Goal: Task Accomplishment & Management: Use online tool/utility

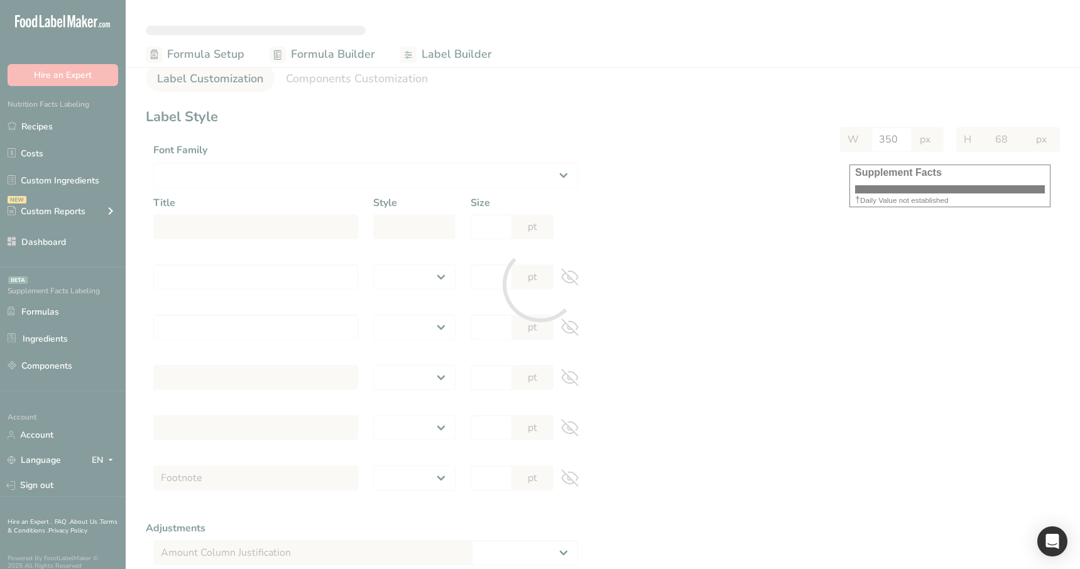
select select
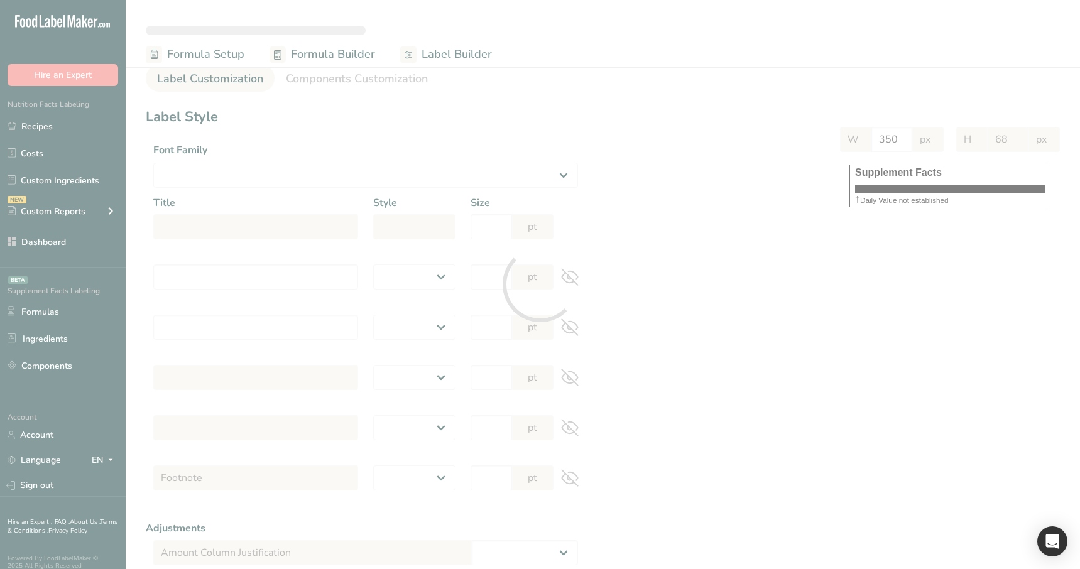
select select
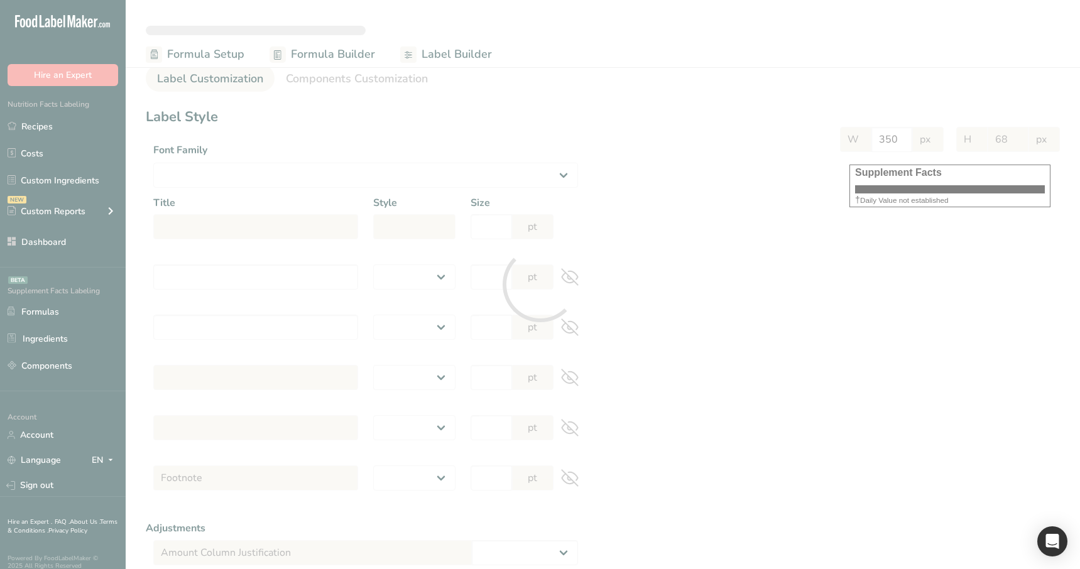
select select "Roboto"
type input "Supplement Facts"
select select "bold"
type input "30"
type input "Serving Size 100 g"
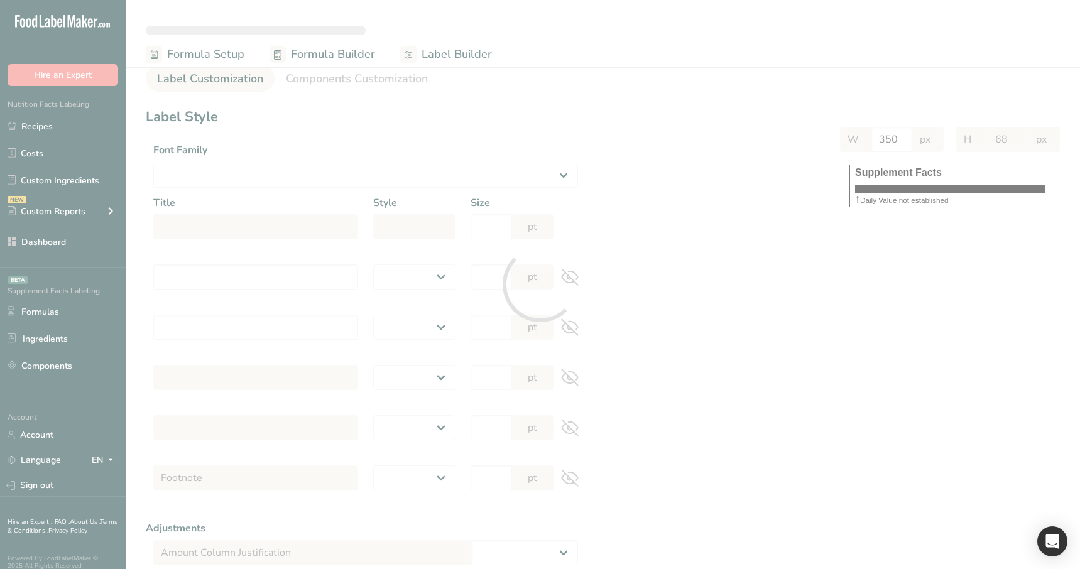
select select "regular"
type input "12"
type input "Serving Per Container 10"
select select "regular"
type input "12"
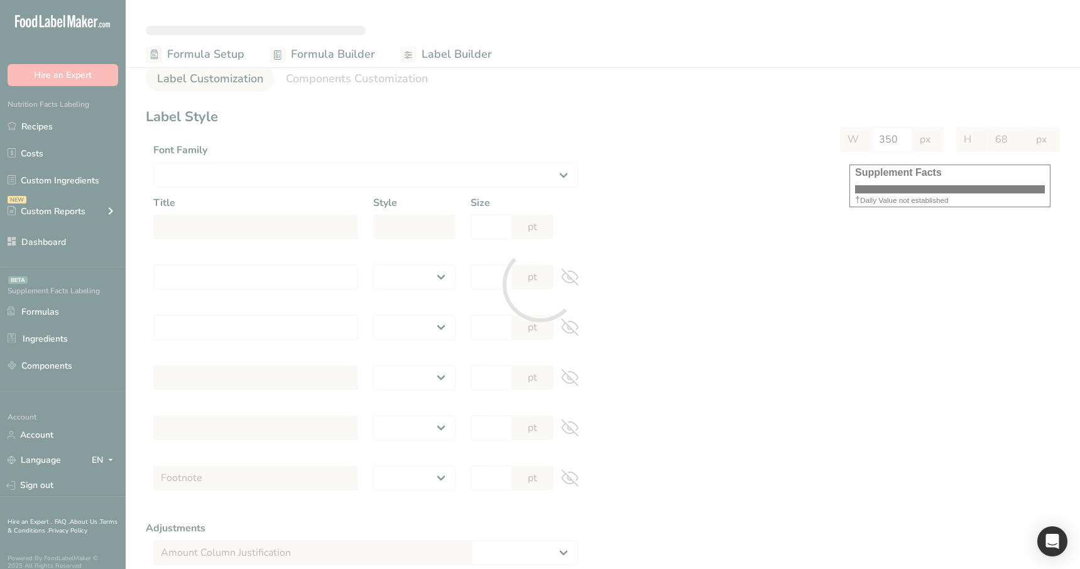
type input "Amount per serving"
select select "bold"
type input "10"
type input "% Daily Value"
select select "bold"
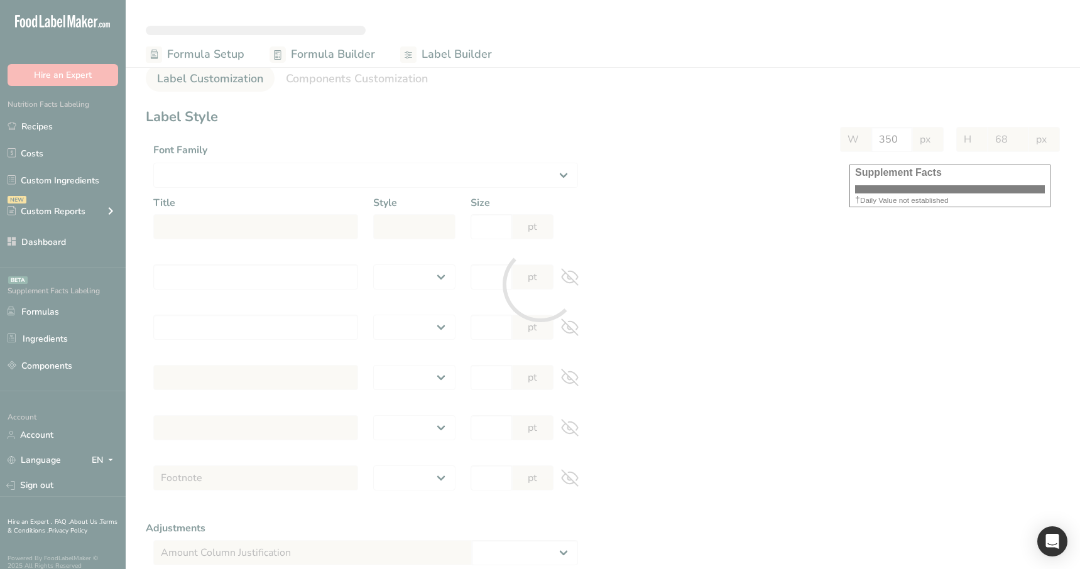
type input "10"
select select "regular"
type input "10"
select select "left"
type input "% Daily Value Column Justification"
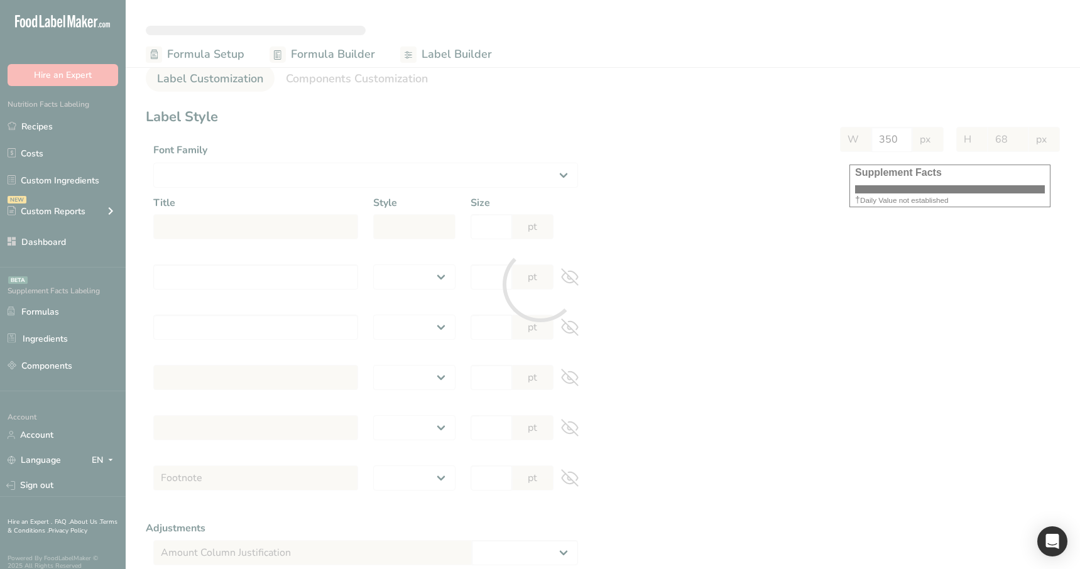
select select "center"
type input "40"
type input "30"
select select "% Daily Value"
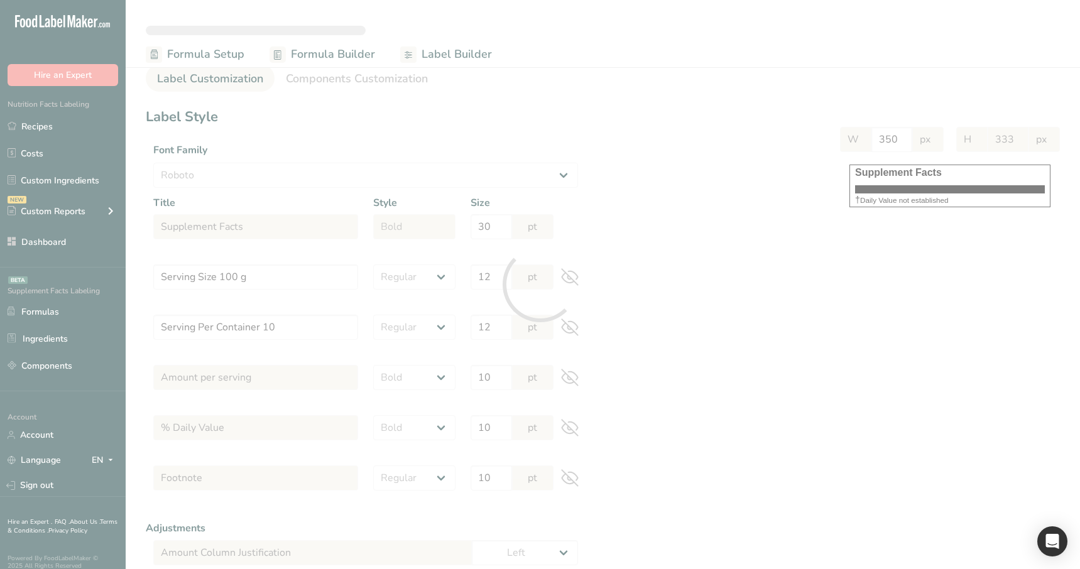
type input "285"
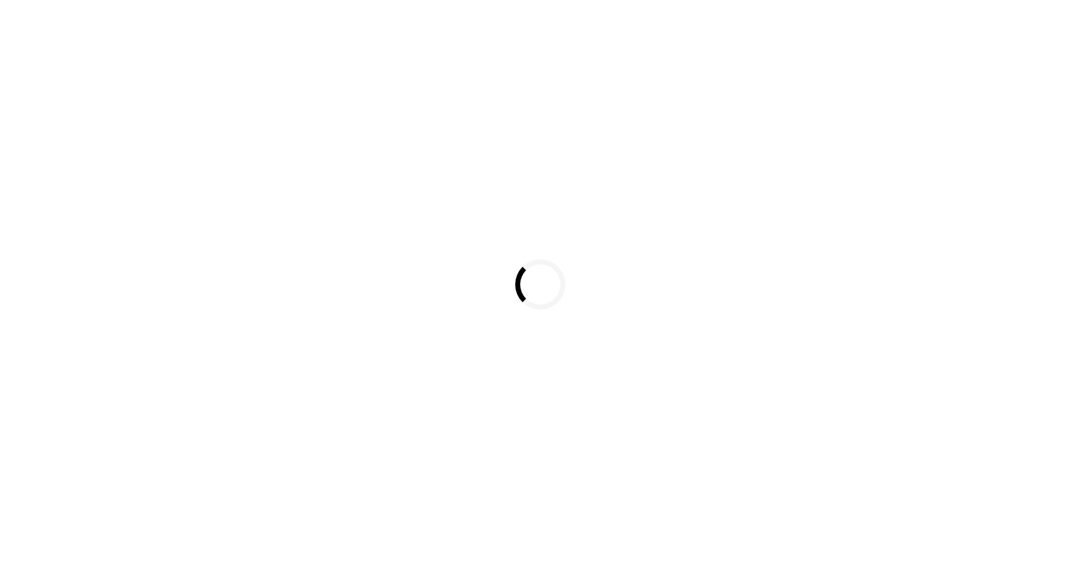
select select
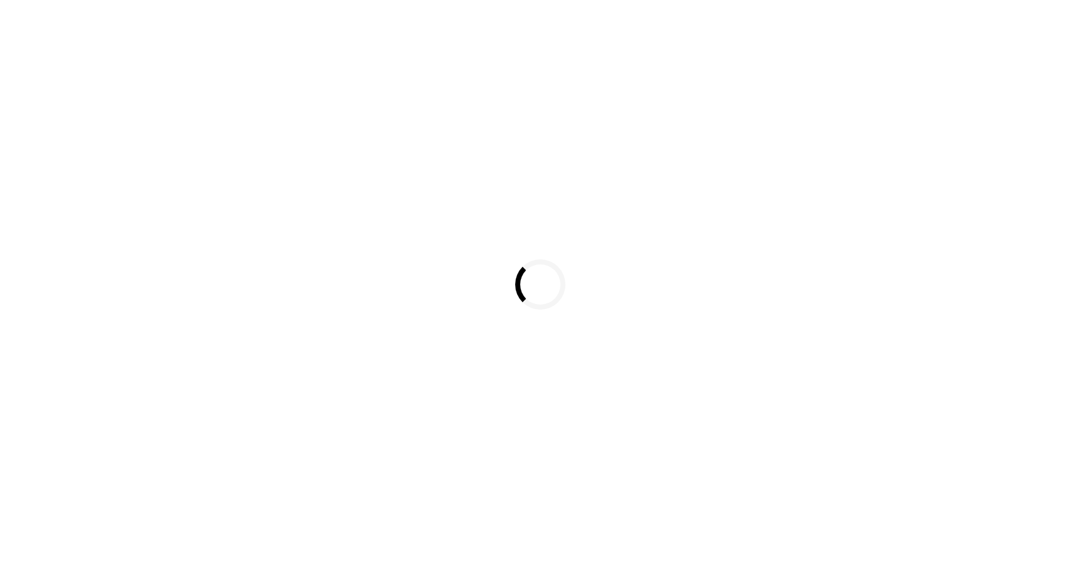
select select
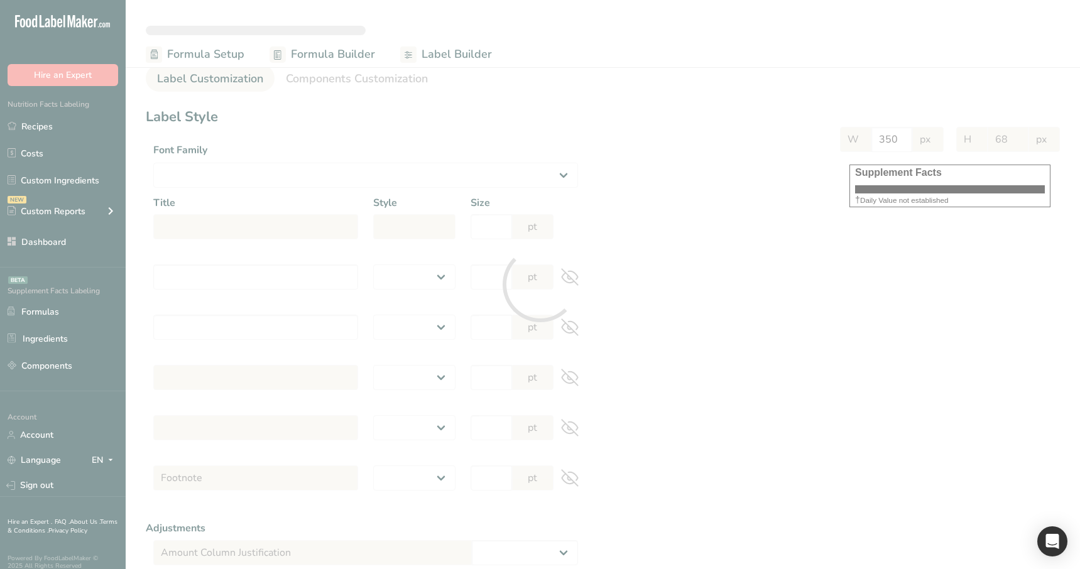
select select "Roboto"
type input "Supplement Facts"
select select "bold"
type input "30"
type input "Serving Size 100 g"
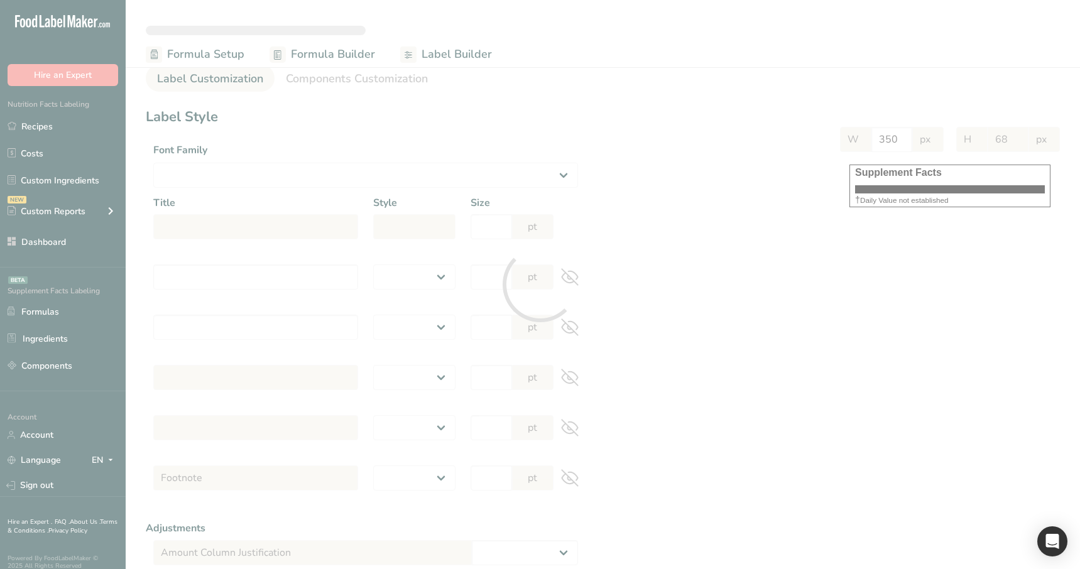
select select "regular"
type input "12"
type input "Serving Per Container 10"
select select "regular"
type input "12"
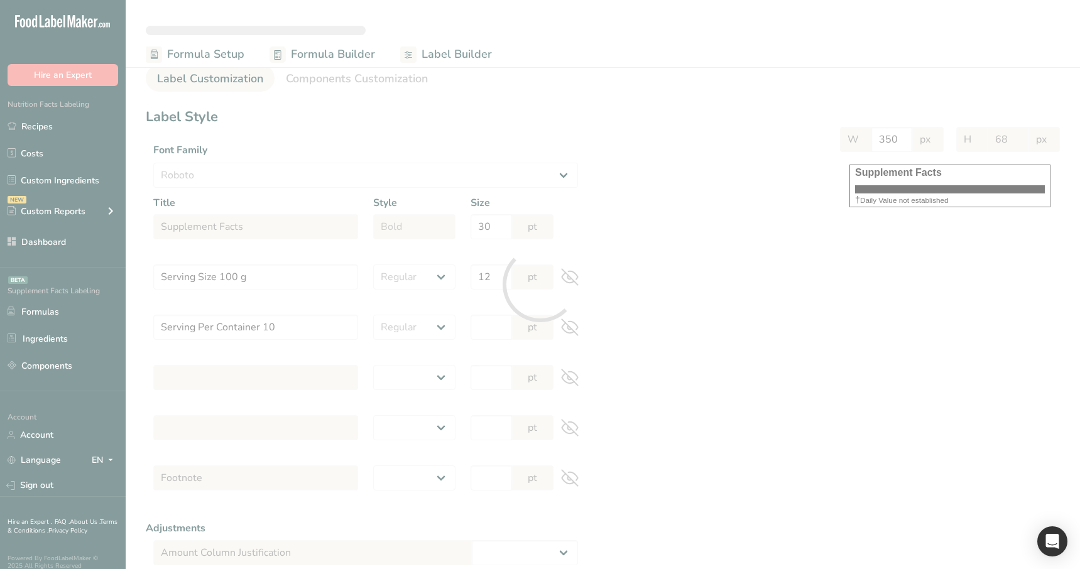
type input "Amount per serving"
select select "bold"
type input "10"
type input "% Daily Value"
select select "bold"
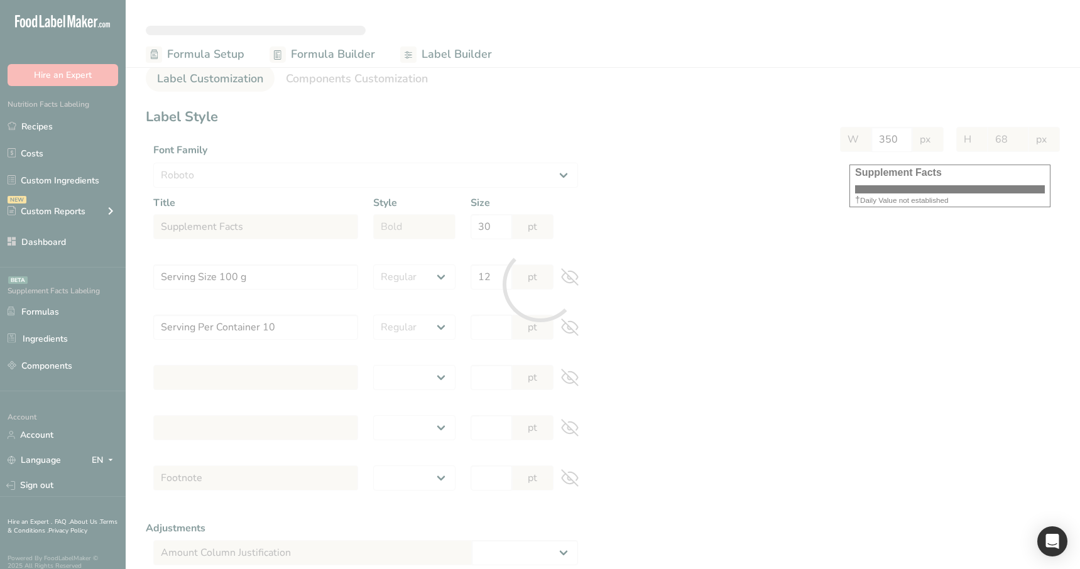
type input "10"
select select "regular"
type input "10"
select select "left"
type input "% Daily Value Column Justification"
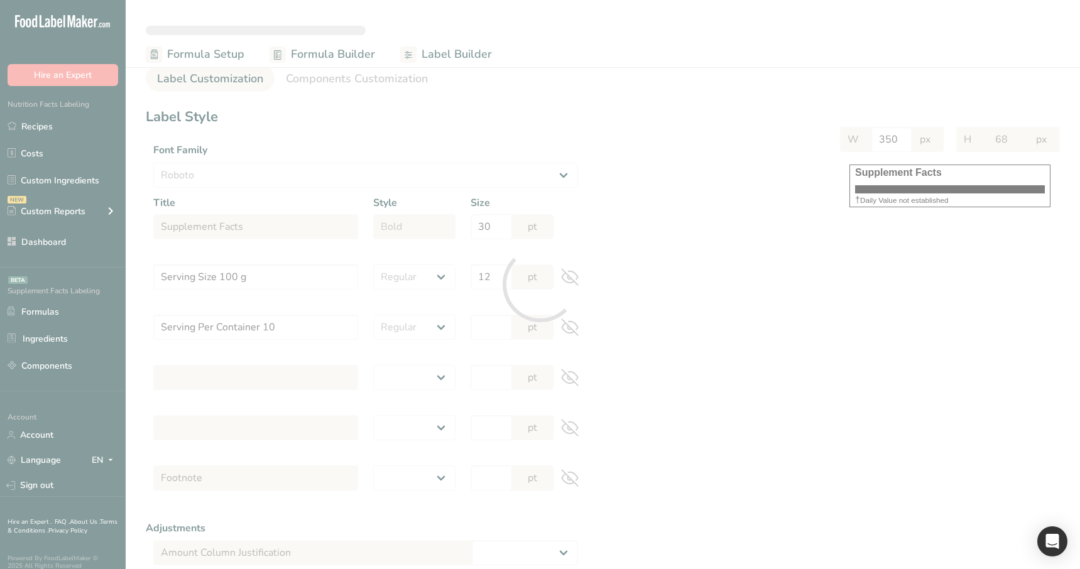
select select "center"
type input "40"
type input "30"
select select "% Daily Value"
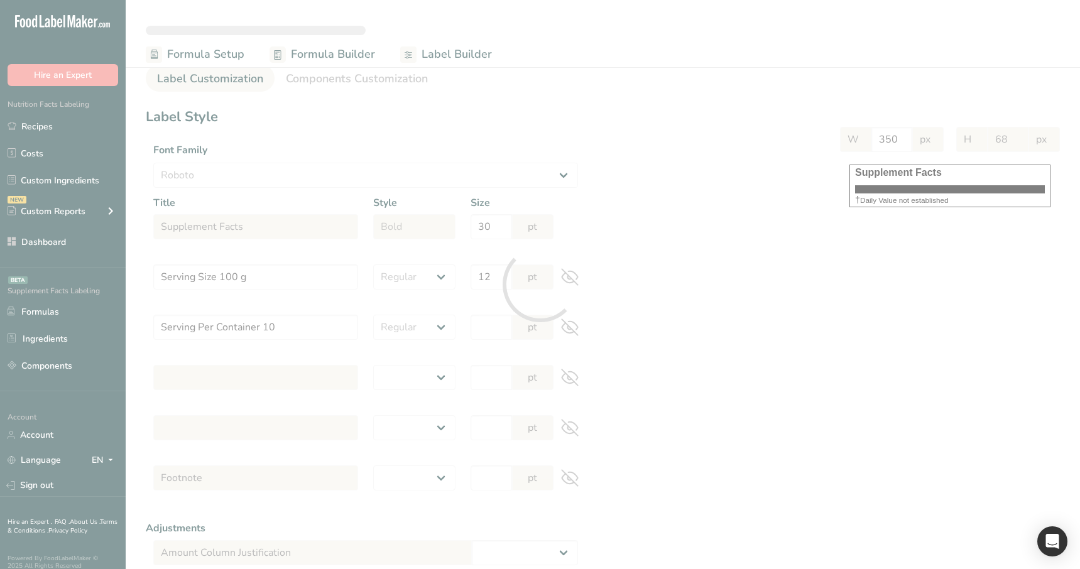
type input "285"
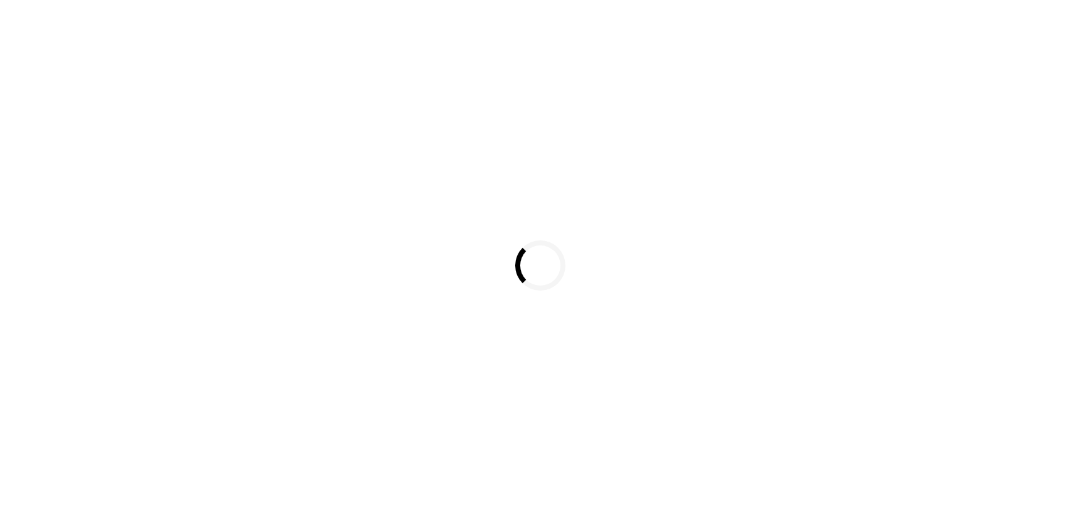
select select
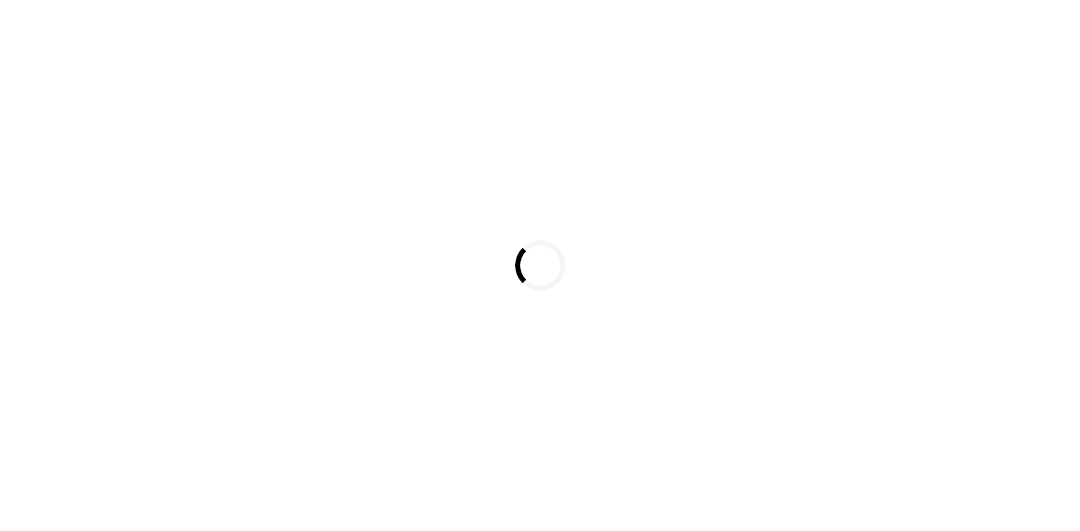
select select
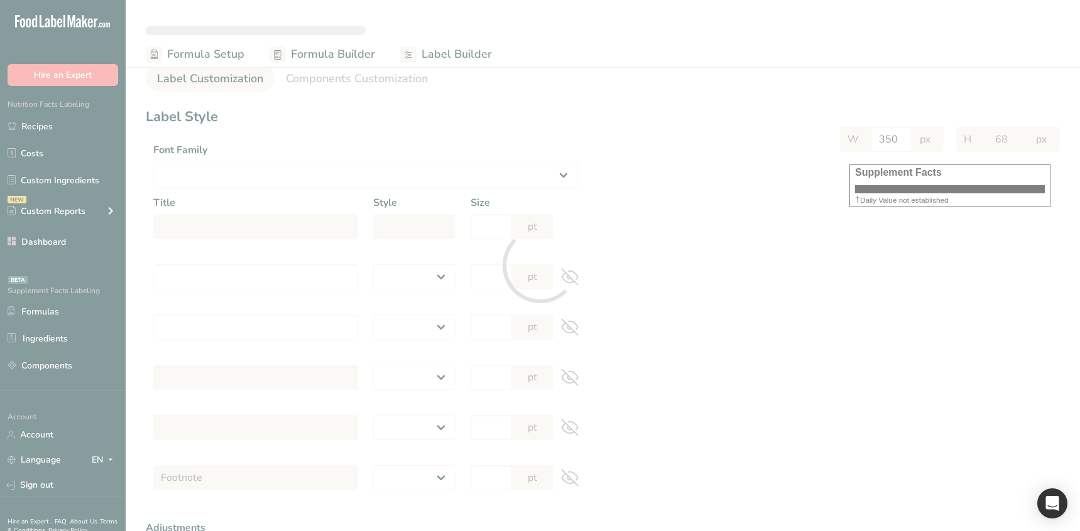
select select "Roboto"
type input "Supplement Facts"
select select "bold"
type input "30"
type input "Serving Size 100 g"
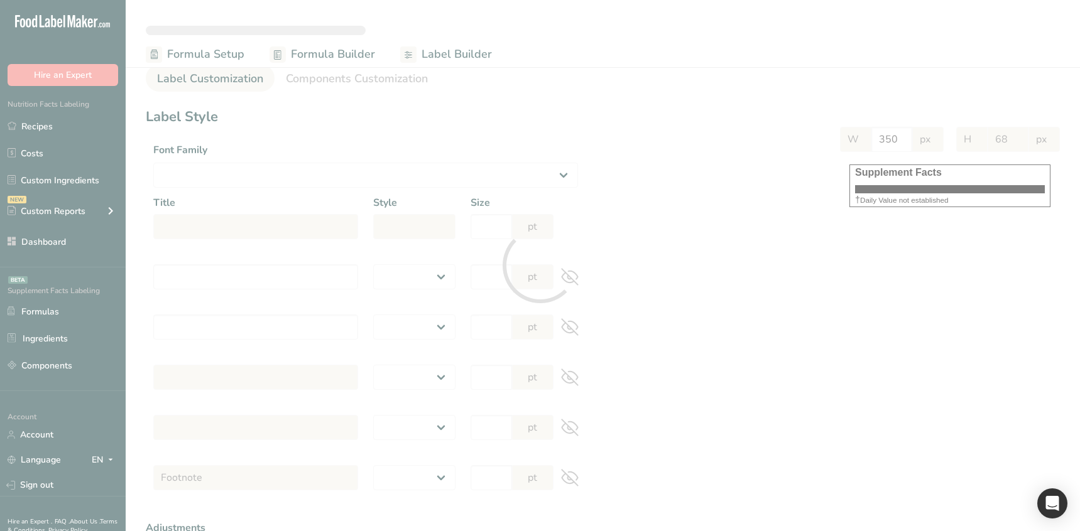
select select "regular"
type input "12"
type input "Serving Per Container 10"
select select "regular"
type input "12"
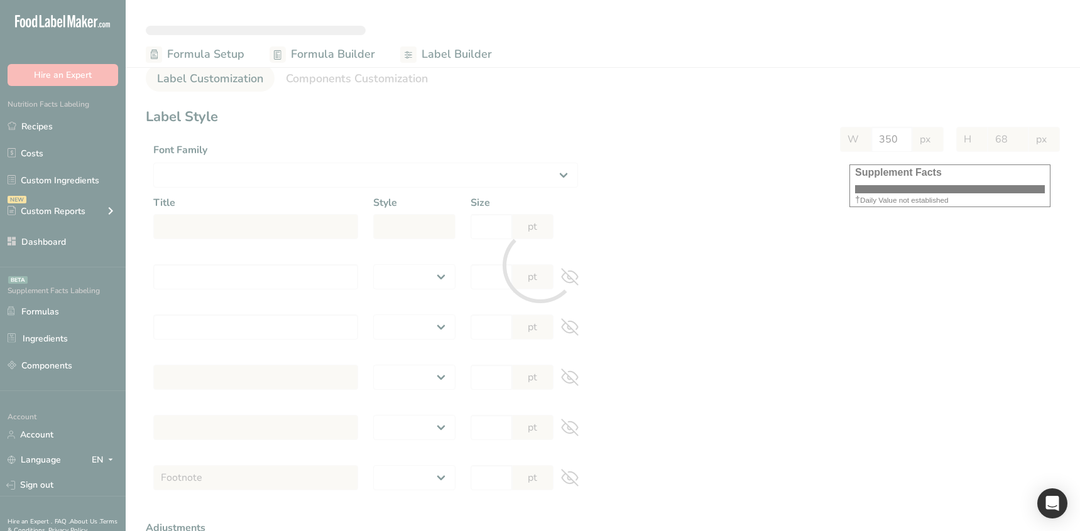
type input "Amount per serving"
select select "bold"
type input "10"
type input "% Daily Value"
select select "bold"
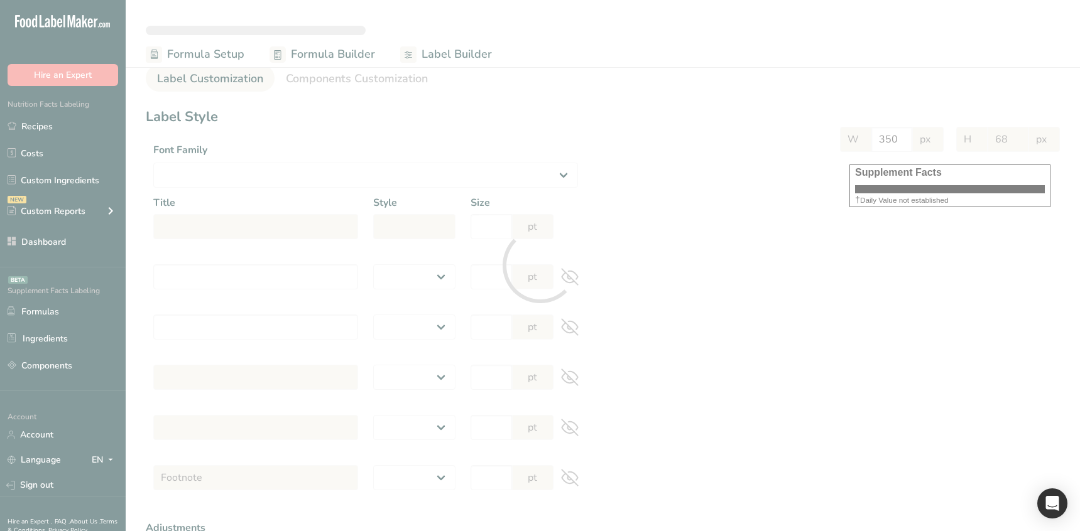
type input "10"
select select "regular"
type input "10"
select select "left"
type input "% Daily Value Column Justification"
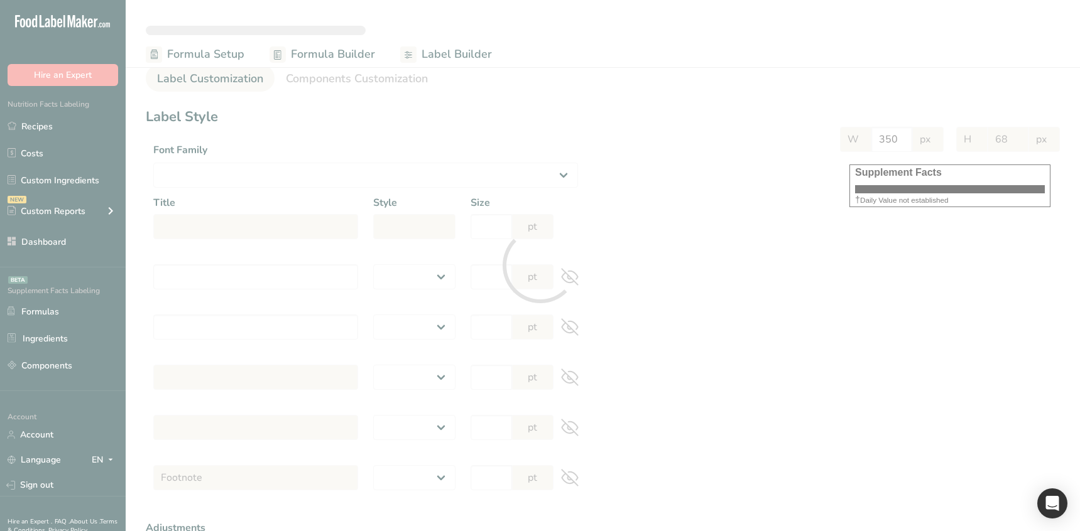
select select "center"
type input "40"
type input "30"
select select "% Daily Value"
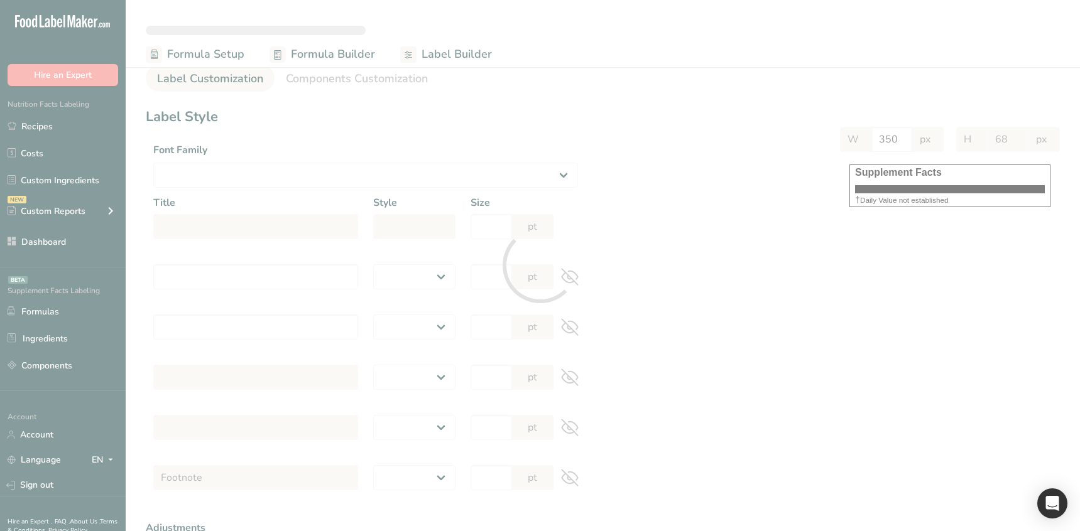
type input "333"
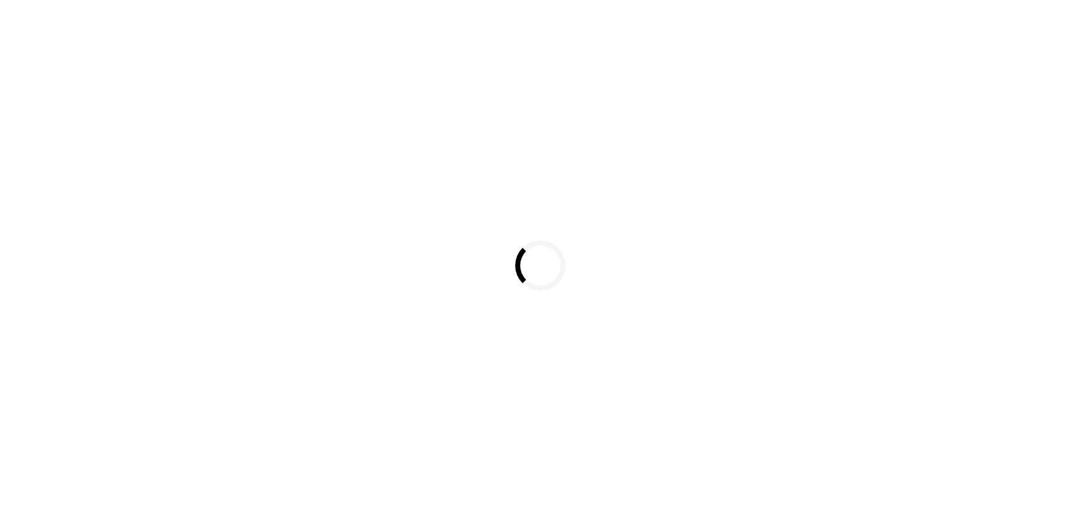
select select
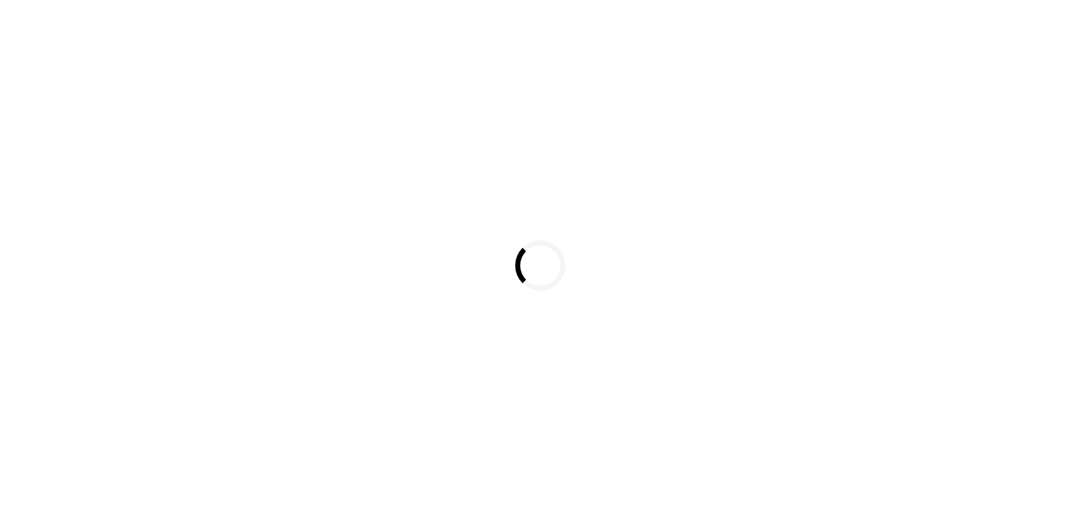
select select
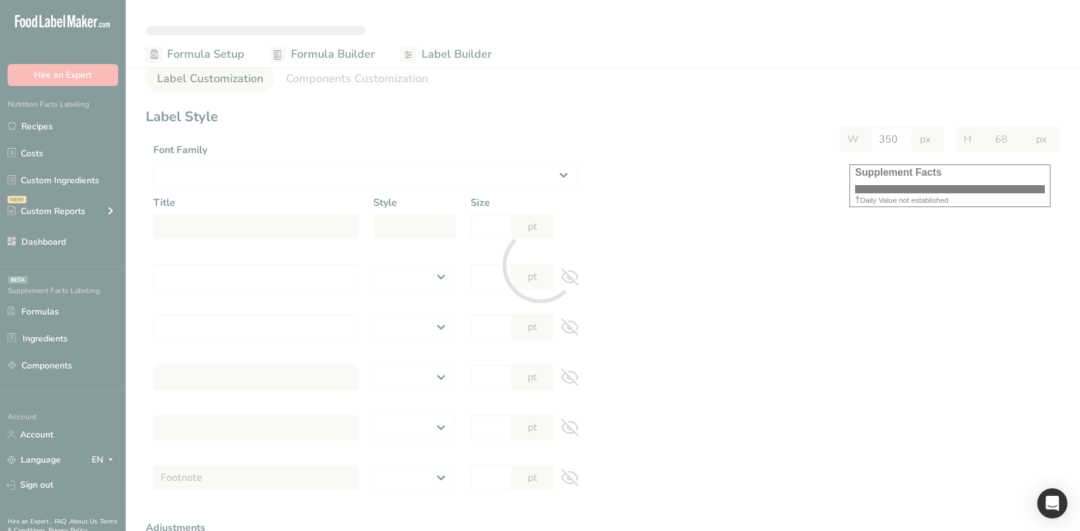
select select "Roboto"
type input "Supplement Facts"
select select "bold"
type input "30"
type input "Serving Size 100 g"
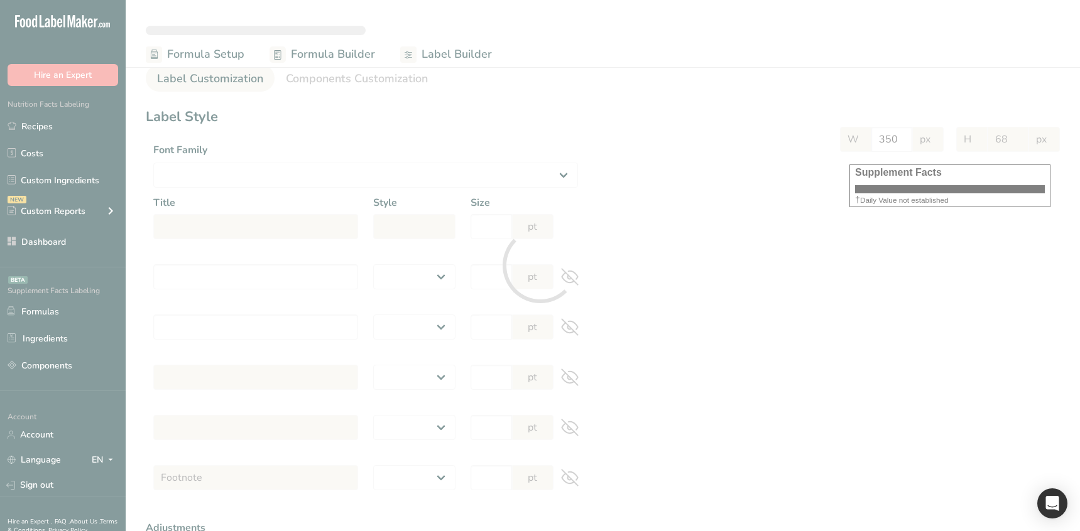
select select "regular"
type input "12"
type input "Serving Per Container 10"
select select "regular"
type input "12"
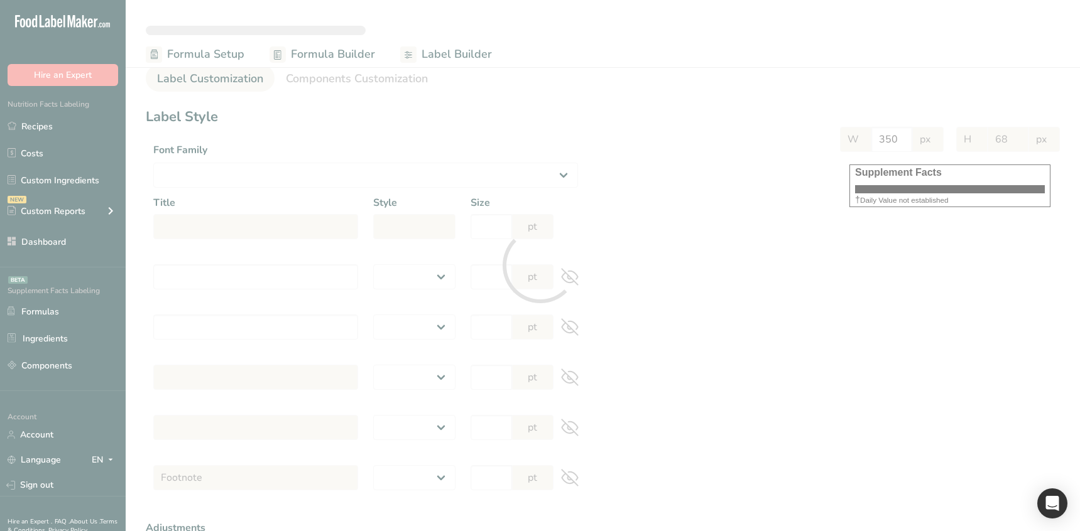
type input "Amount per serving"
select select "bold"
type input "10"
type input "% Daily Value"
select select "bold"
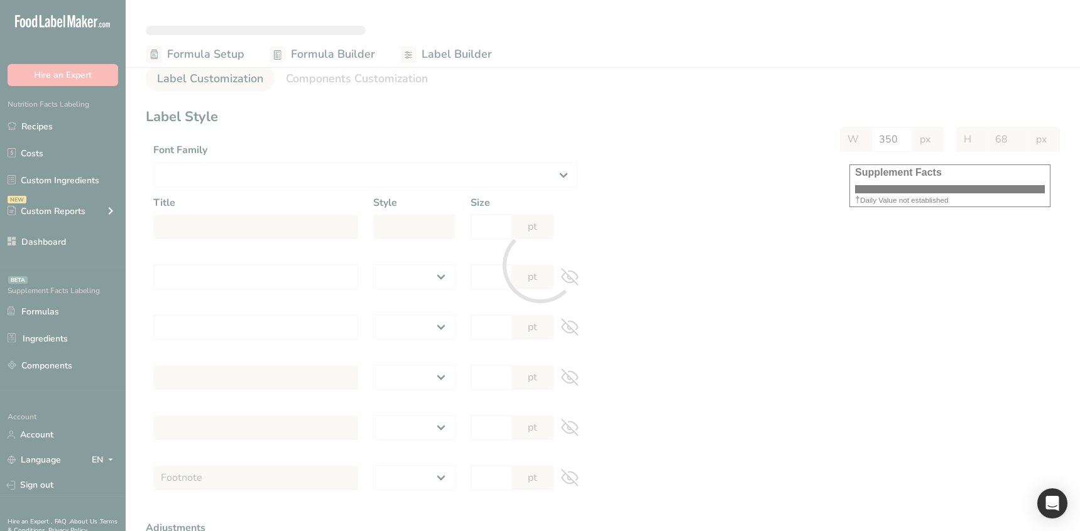
type input "10"
select select "regular"
type input "10"
select select "left"
type input "% Daily Value Column Justification"
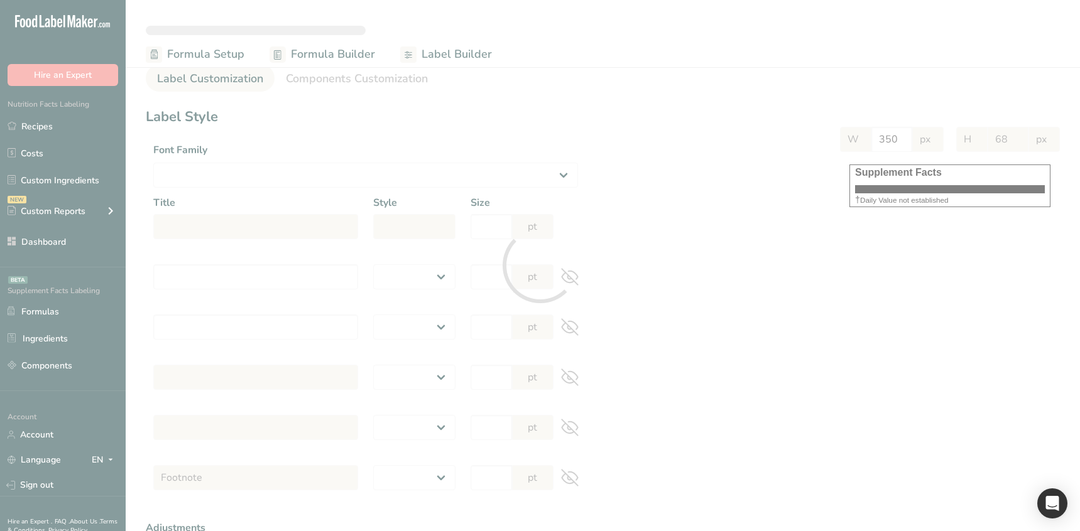
select select "center"
type input "40"
type input "30"
select select "% Daily Value"
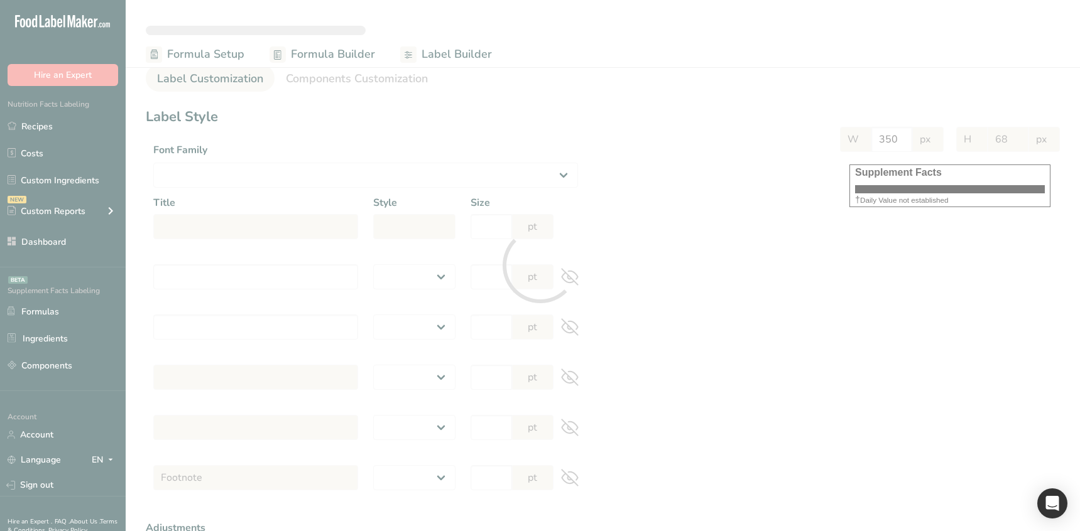
type input "285"
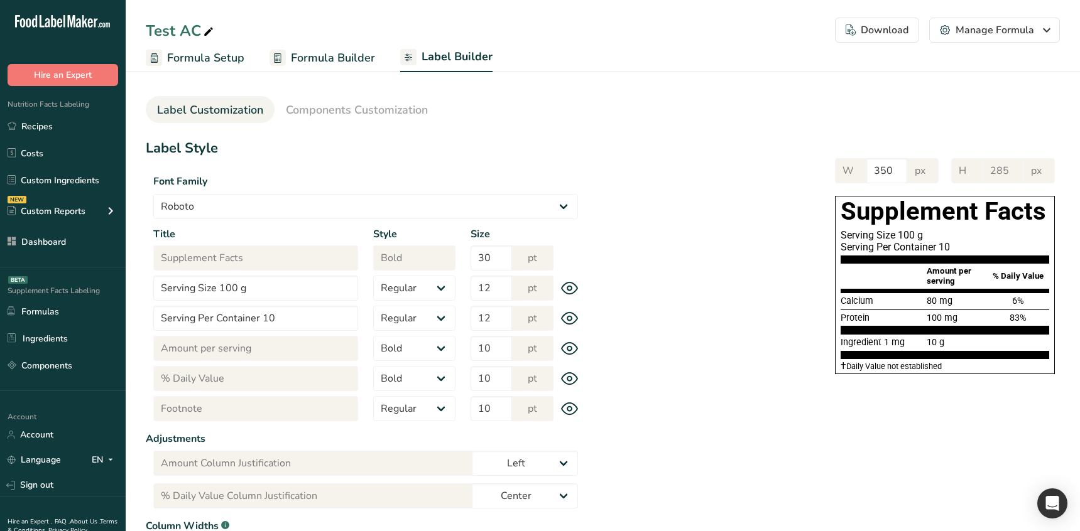
drag, startPoint x: 675, startPoint y: 258, endPoint x: 365, endPoint y: 133, distance: 334.2
click at [673, 258] on div "W 350 px H 285 px Supplement Facts Serving Size 100 g Serving Per Container 10 …" at bounding box center [822, 264] width 474 height 236
click at [78, 116] on link "Recipes" at bounding box center [63, 126] width 126 height 24
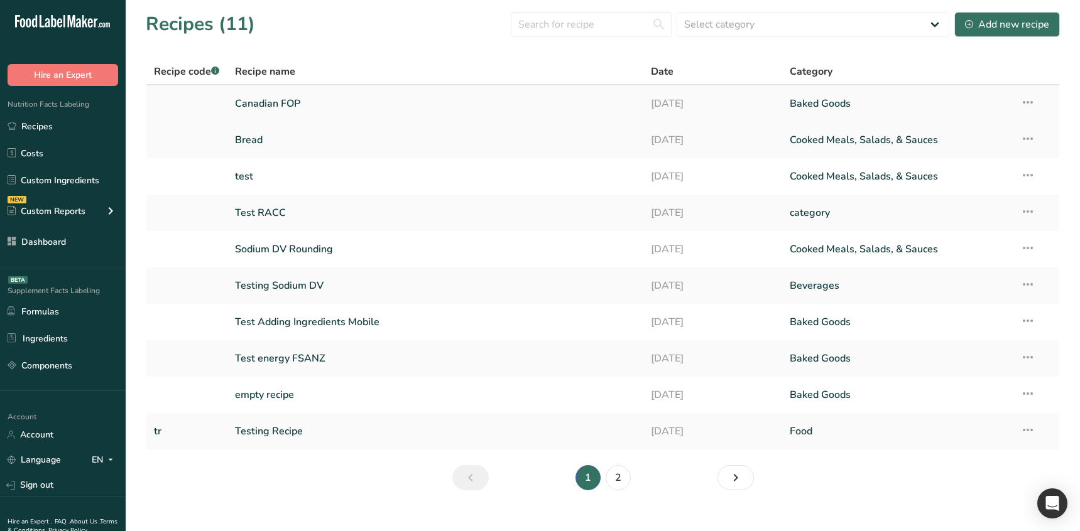
click at [293, 94] on link "Canadian FOP" at bounding box center [435, 103] width 401 height 26
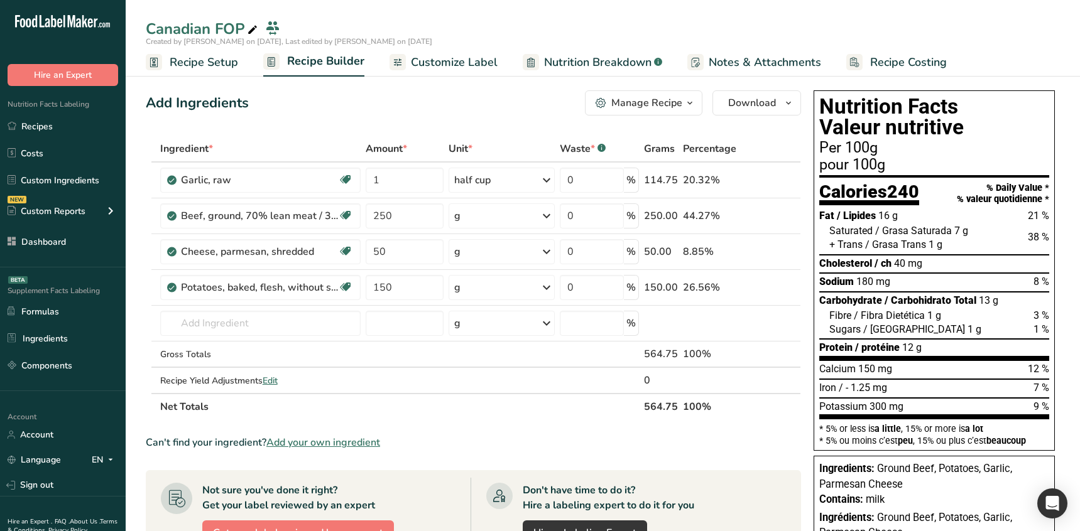
click at [425, 62] on span "Customize Label" at bounding box center [454, 62] width 87 height 17
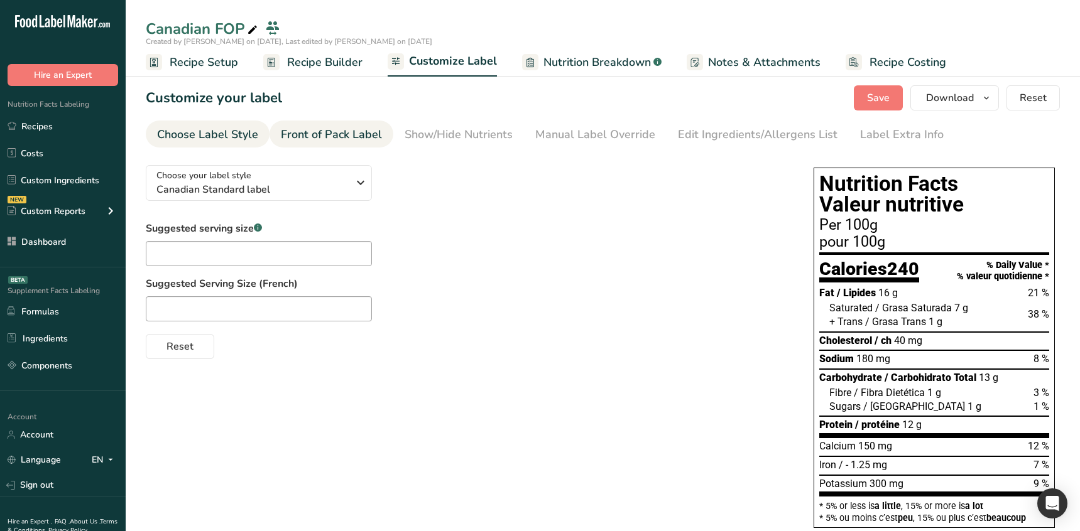
click at [300, 129] on div "Front of Pack Label" at bounding box center [331, 134] width 101 height 17
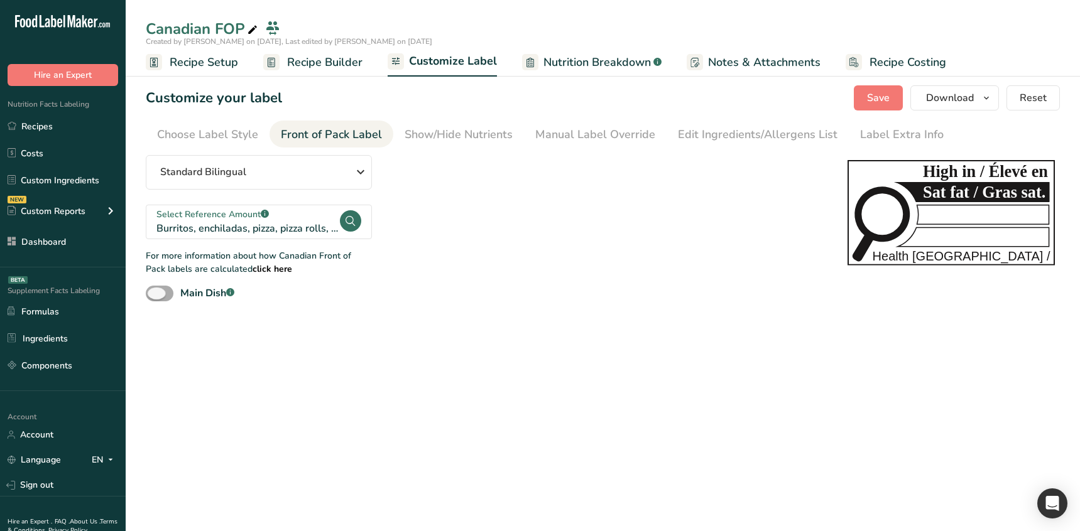
click at [171, 297] on span at bounding box center [160, 294] width 28 height 16
click at [154, 297] on input "Main Dish .a-a{fill:#347362;}.b-a{fill:#fff;}" at bounding box center [150, 294] width 8 height 8
checkbox input "true"
click at [361, 59] on ul "Recipe Setup Recipe Builder Customize Label Nutrition Breakdown .a-a{fill:#3473…" at bounding box center [603, 62] width 954 height 30
click at [352, 61] on span "Recipe Builder" at bounding box center [324, 62] width 75 height 17
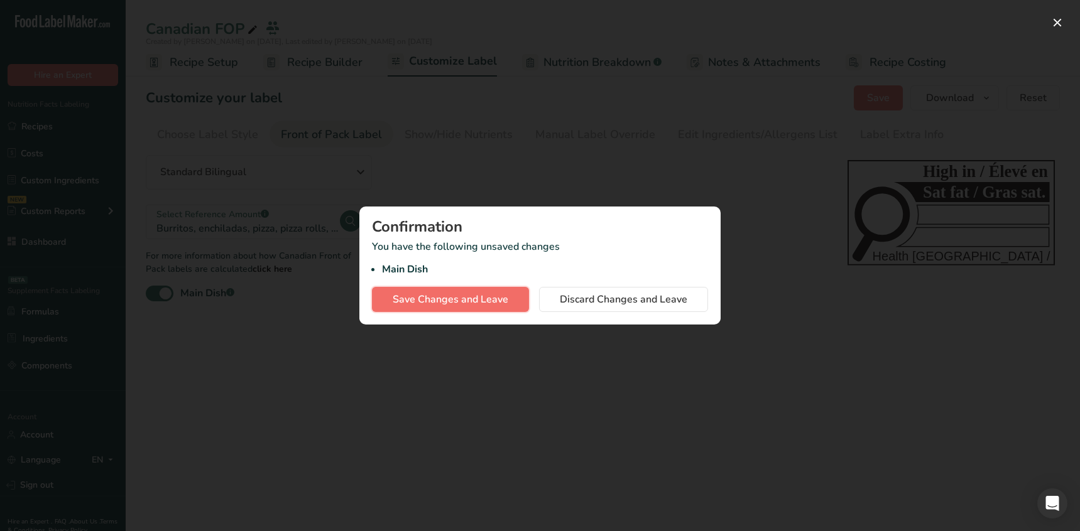
click at [474, 305] on span "Save Changes and Leave" at bounding box center [451, 299] width 116 height 15
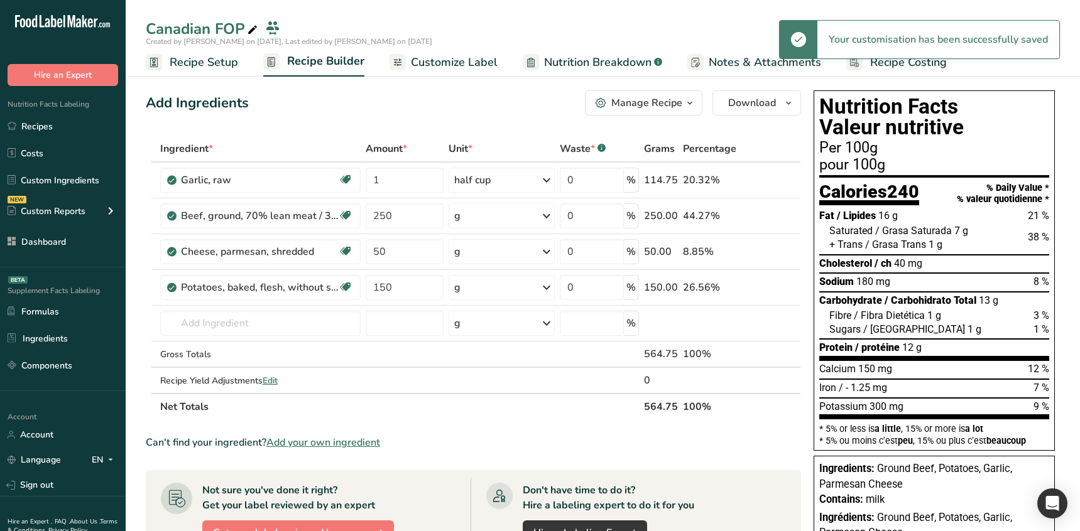
click at [416, 58] on span "Customize Label" at bounding box center [454, 62] width 87 height 17
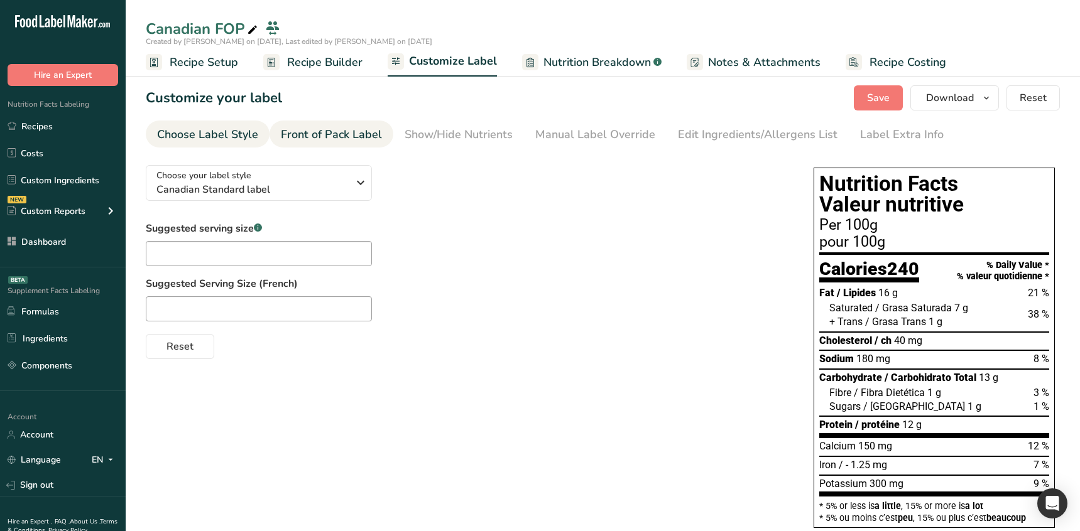
click at [315, 136] on div "Front of Pack Label" at bounding box center [331, 134] width 101 height 17
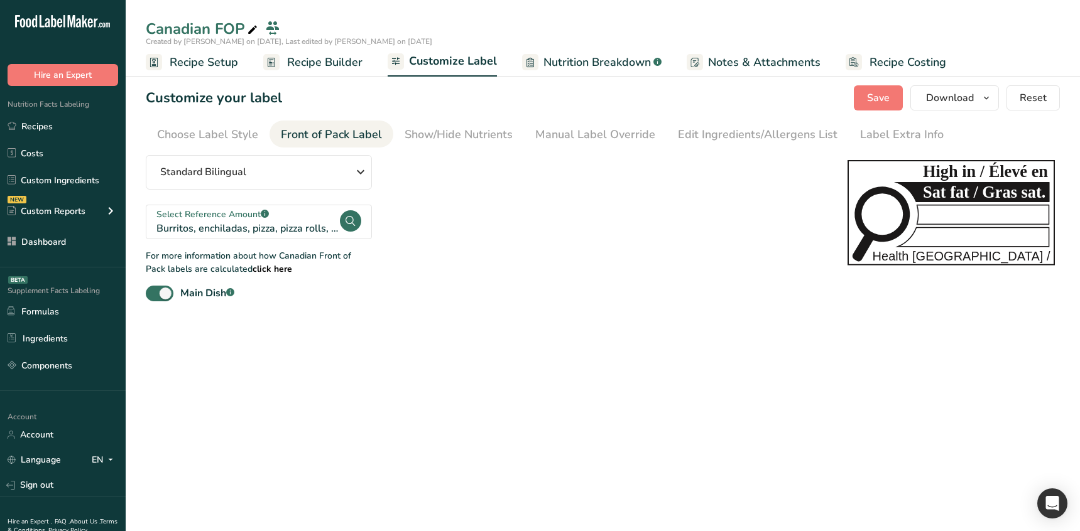
click at [529, 374] on main "Canadian FOP Created by Ahmad Ibrahim on 2025-08-18, Last edited by Ahmad Ibrah…" at bounding box center [540, 265] width 1080 height 531
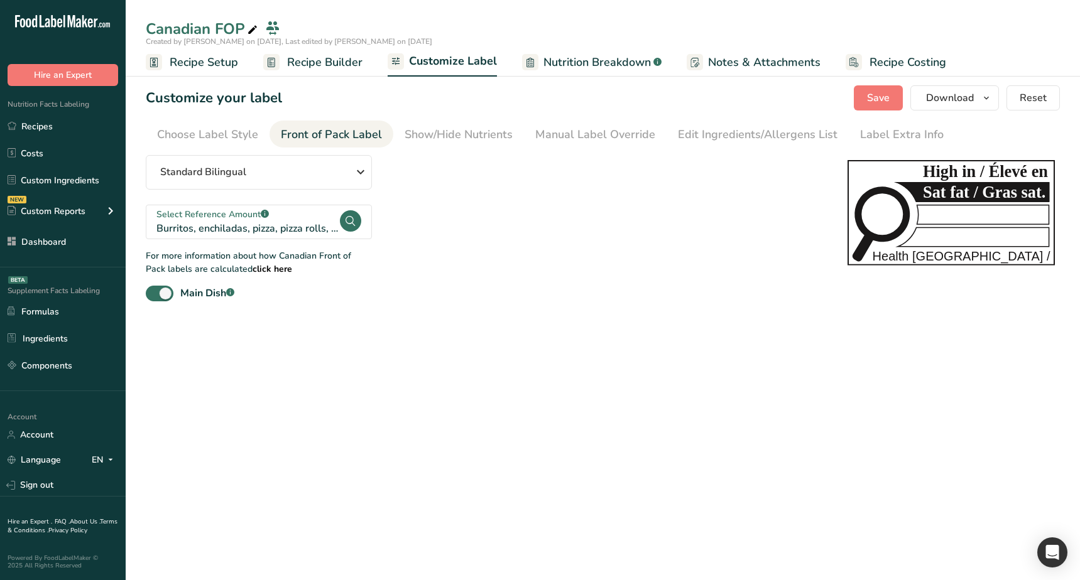
drag, startPoint x: 355, startPoint y: 393, endPoint x: 261, endPoint y: 357, distance: 100.2
click at [352, 392] on main "Canadian FOP Created by Ahmad Ibrahim on 2025-08-18, Last edited by Ahmad Ibrah…" at bounding box center [540, 290] width 1080 height 580
click at [521, 373] on main "Canadian FOP Created by Ahmad Ibrahim on 2025-08-18, Last edited by Ahmad Ibrah…" at bounding box center [540, 290] width 1080 height 580
click at [567, 451] on main "Canadian FOP Created by Ahmad Ibrahim on 2025-08-18, Last edited by Ahmad Ibrah…" at bounding box center [540, 290] width 1080 height 580
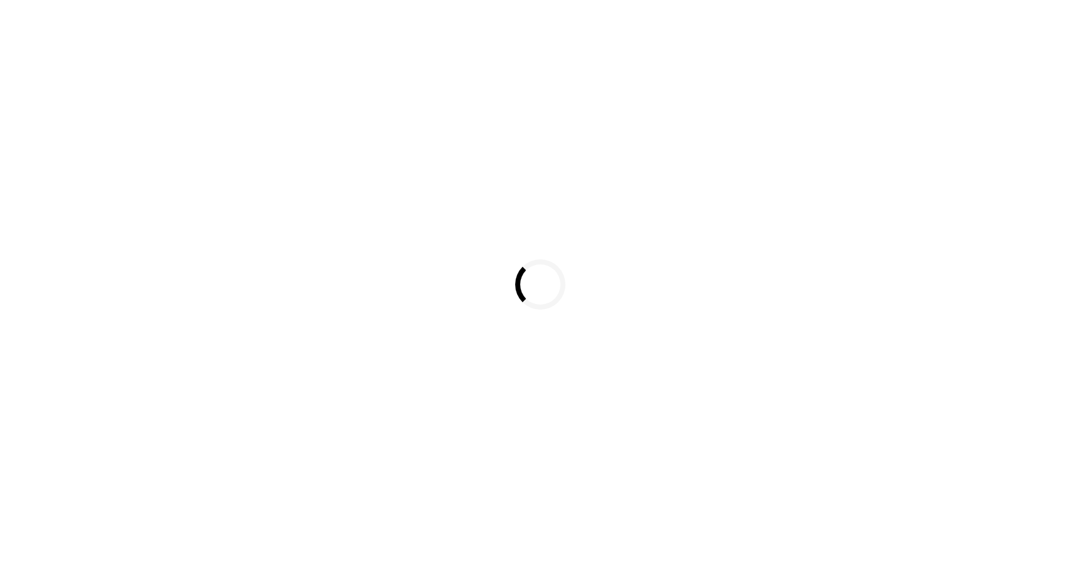
select select
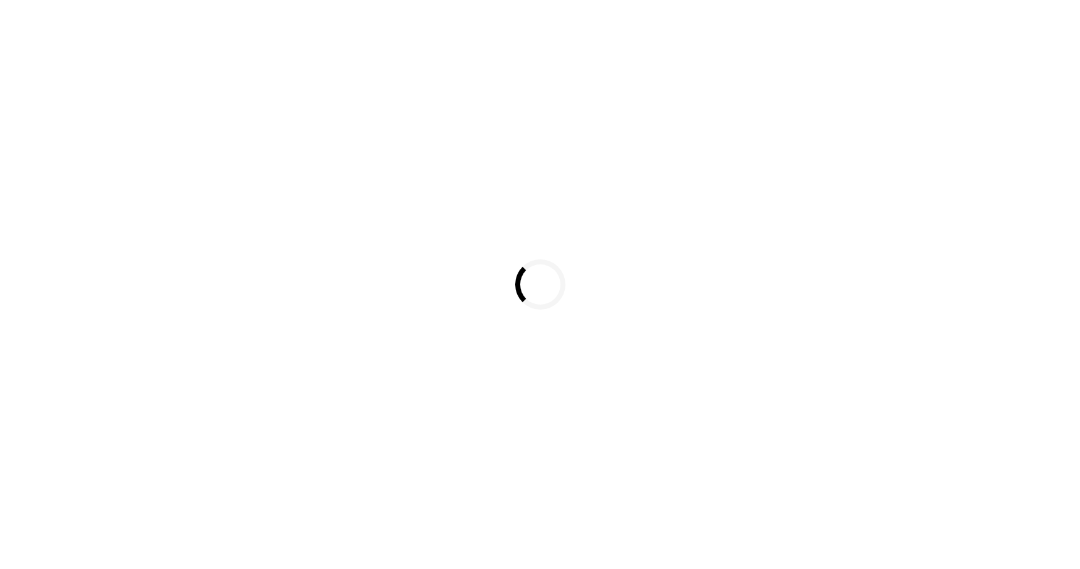
select select
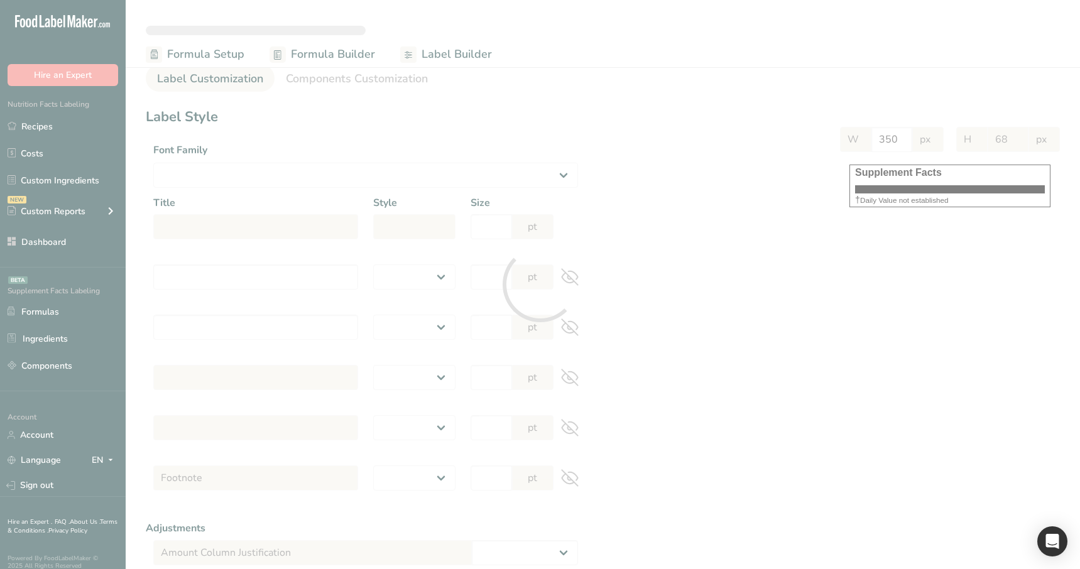
select select "Roboto"
type input "Supplement Facts"
select select "bold"
type input "30"
type input "Serving Size 100 g"
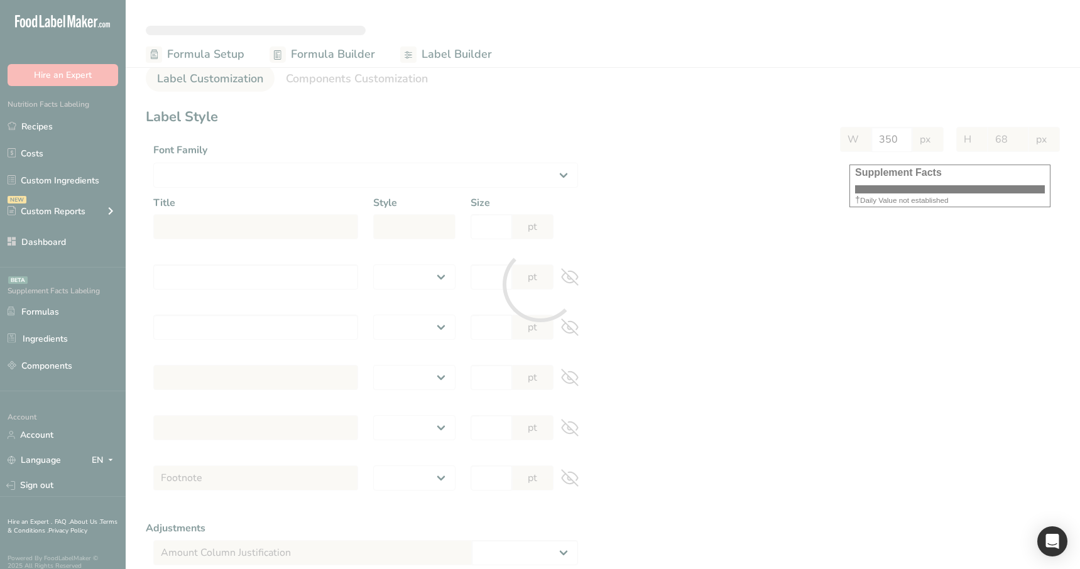
select select "regular"
type input "12"
type input "Serving Per Container 10"
select select "regular"
type input "12"
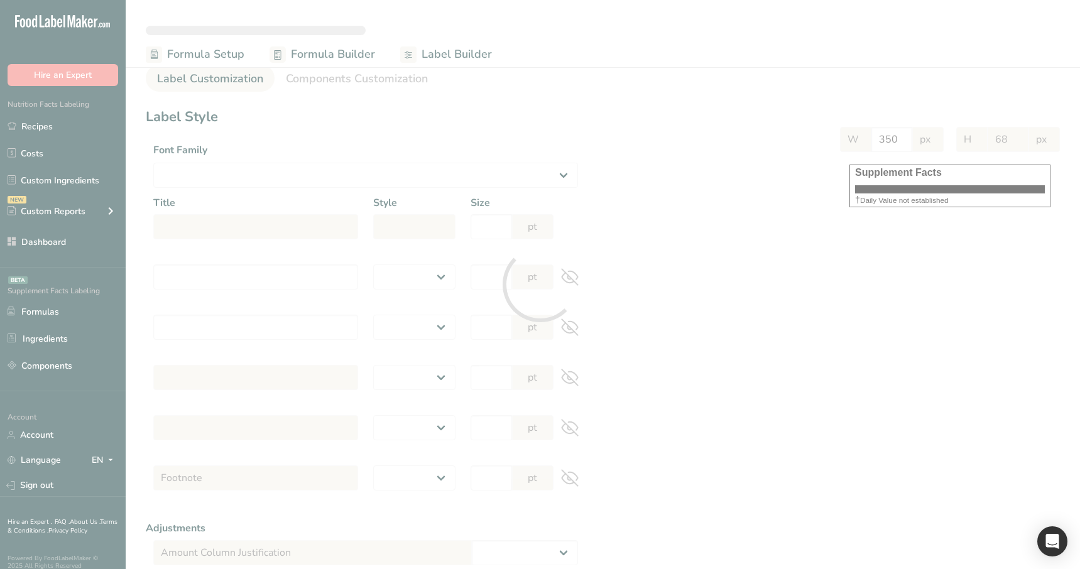
type input "Amount per serving"
select select "bold"
type input "10"
type input "% Daily Value"
select select "bold"
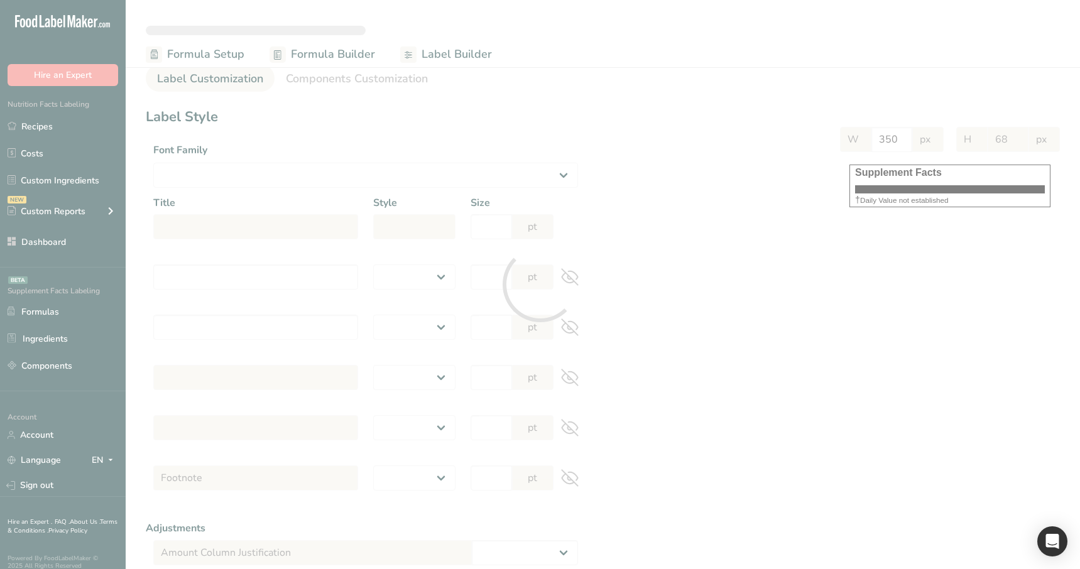
type input "10"
select select "regular"
type input "10"
select select "left"
type input "% Daily Value Column Justification"
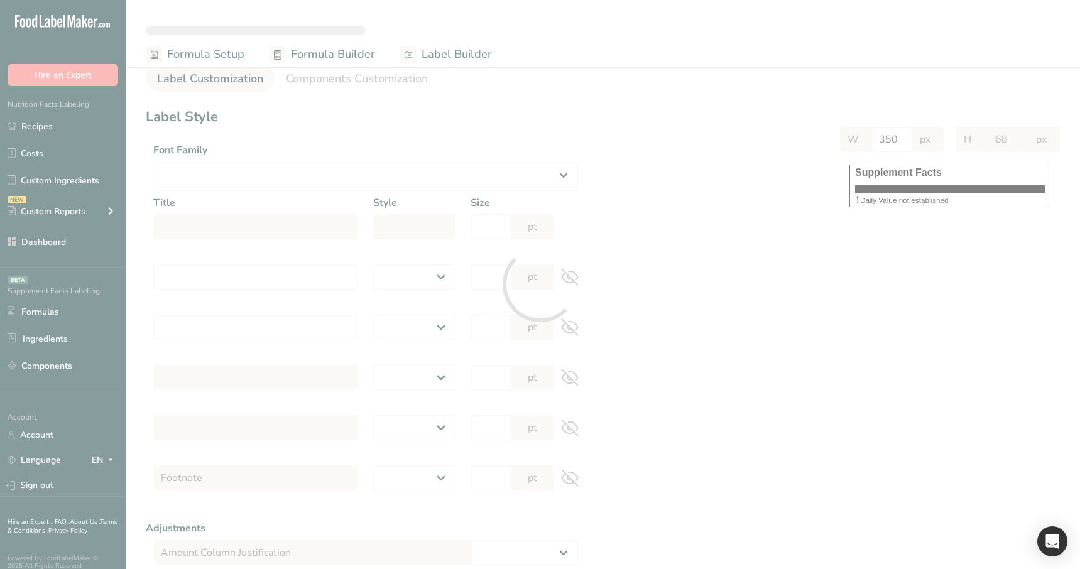
select select "center"
type input "40"
type input "30"
select select "% Daily Value"
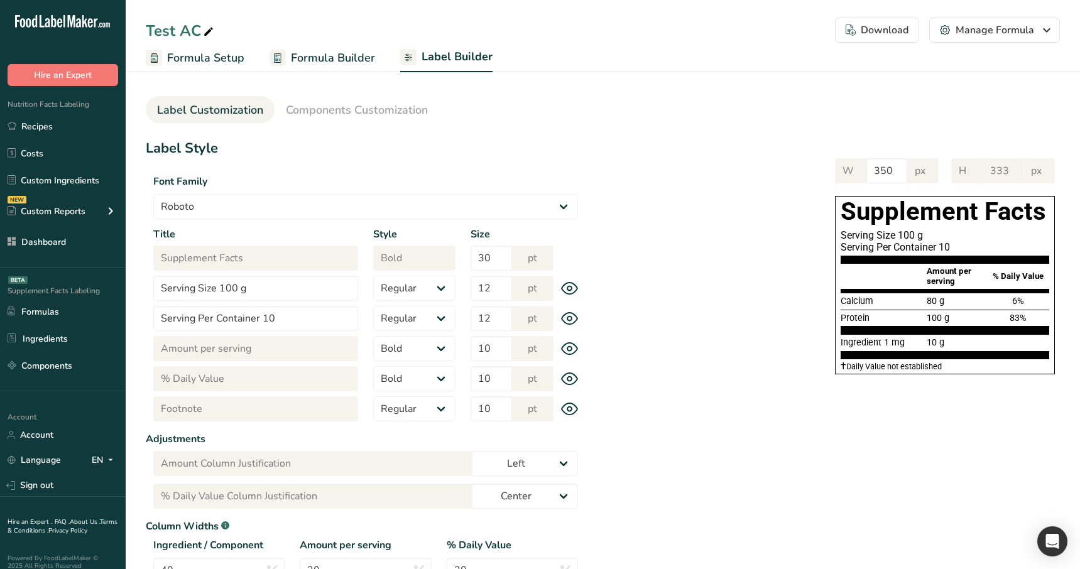
type input "285"
